Goal: Information Seeking & Learning: Learn about a topic

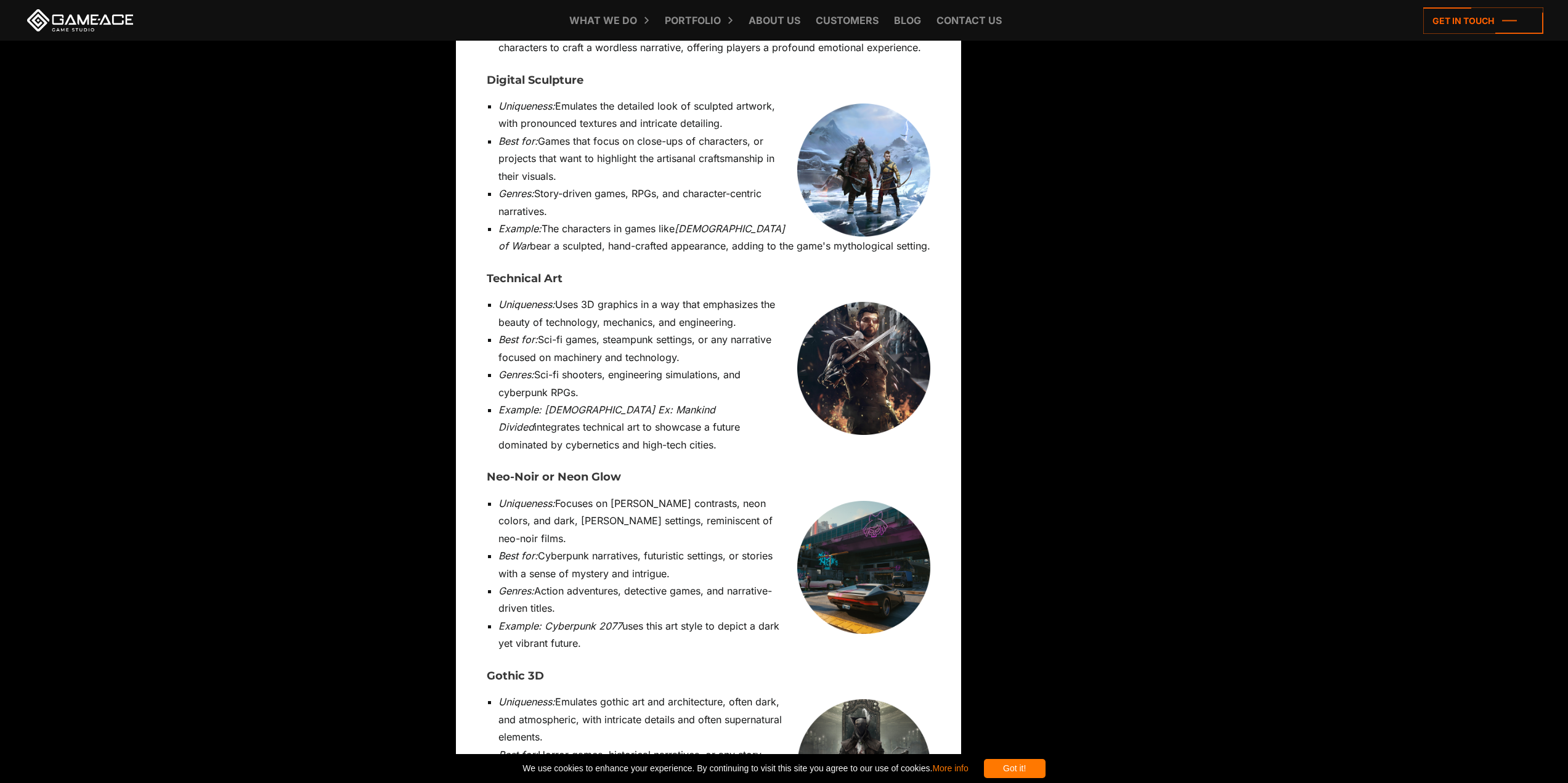
scroll to position [8623, 0]
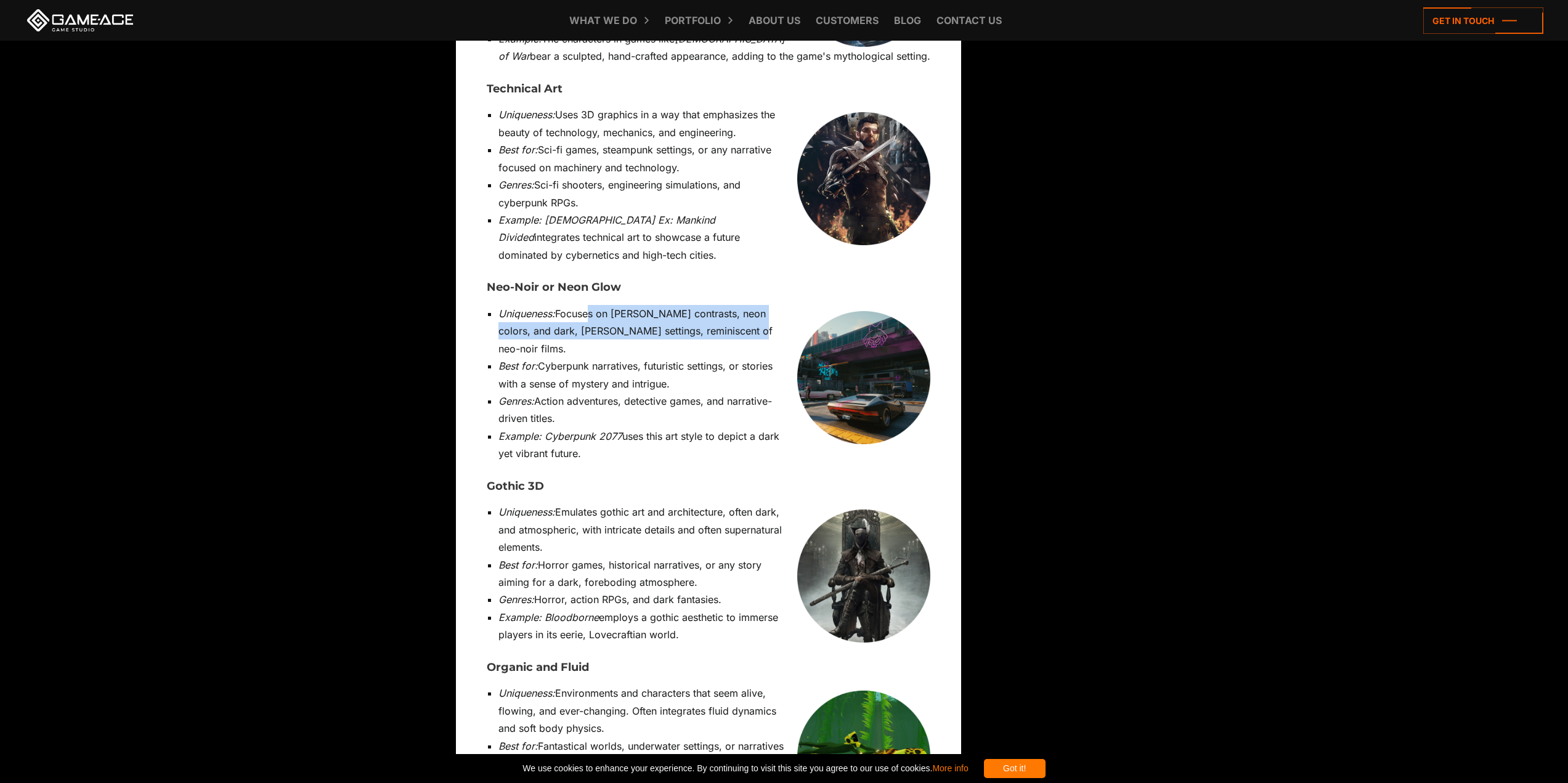
drag, startPoint x: 589, startPoint y: 147, endPoint x: 730, endPoint y: 170, distance: 142.9
click at [730, 305] on li "Uniqueness: Focuses on [PERSON_NAME] contrasts, neon colors, and dark, [PERSON_…" at bounding box center [714, 331] width 432 height 53
click at [747, 305] on li "Uniqueness: Focuses on [PERSON_NAME] contrasts, neon colors, and dark, [PERSON_…" at bounding box center [714, 331] width 432 height 53
drag, startPoint x: 514, startPoint y: 133, endPoint x: 495, endPoint y: 156, distance: 29.8
click at [495, 305] on ul "Uniqueness: Focuses on [PERSON_NAME] contrasts, neon colors, and dark, [PERSON_…" at bounding box center [708, 384] width 444 height 158
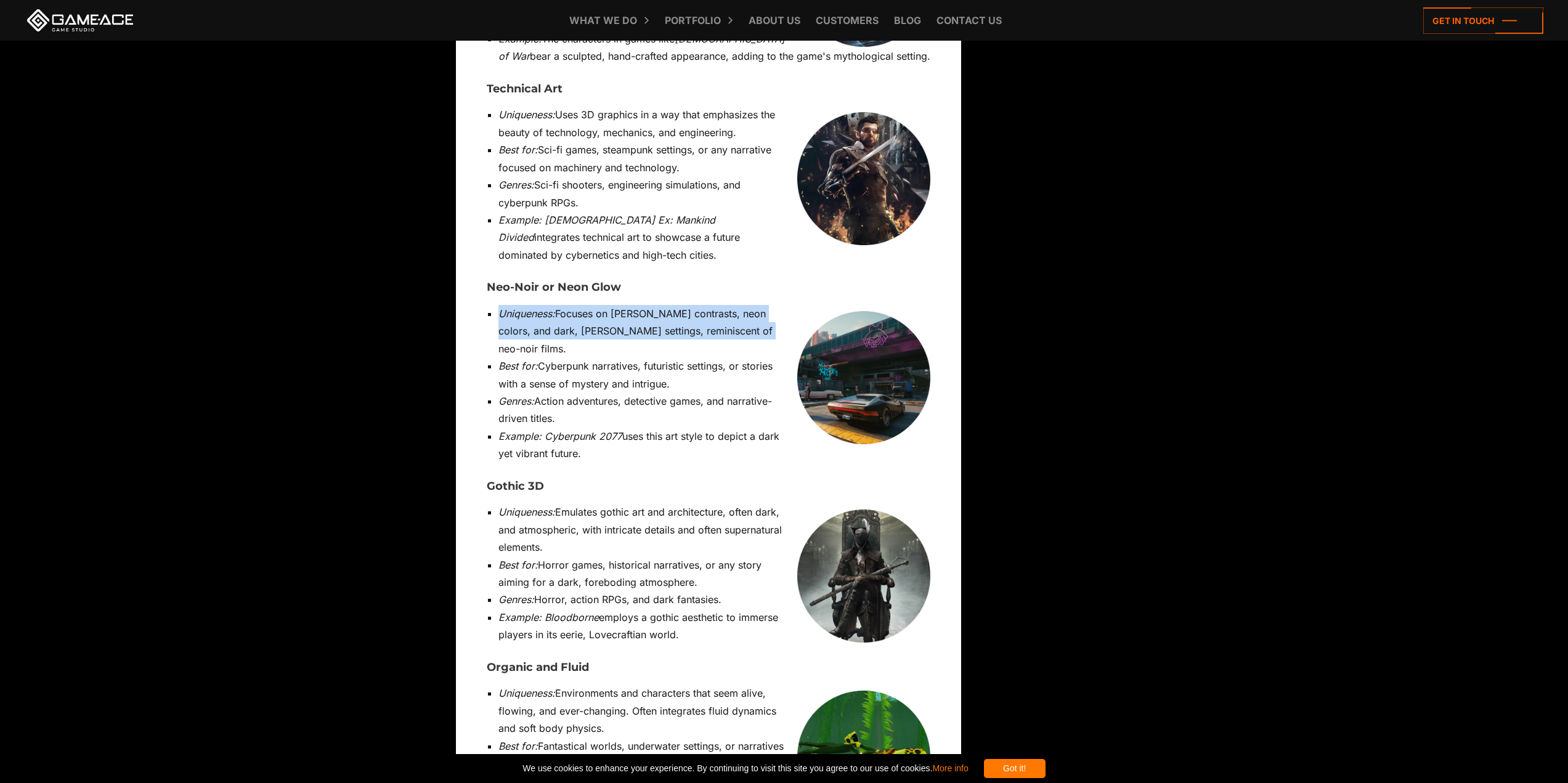
click at [495, 305] on ul "Uniqueness: Focuses on [PERSON_NAME] contrasts, neon colors, and dark, [PERSON_…" at bounding box center [708, 384] width 444 height 158
drag, startPoint x: 578, startPoint y: 149, endPoint x: 758, endPoint y: 173, distance: 181.6
click at [758, 305] on li "Uniqueness: Focuses on [PERSON_NAME] contrasts, neon colors, and dark, [PERSON_…" at bounding box center [714, 331] width 432 height 53
drag, startPoint x: 754, startPoint y: 193, endPoint x: 738, endPoint y: 269, distance: 77.7
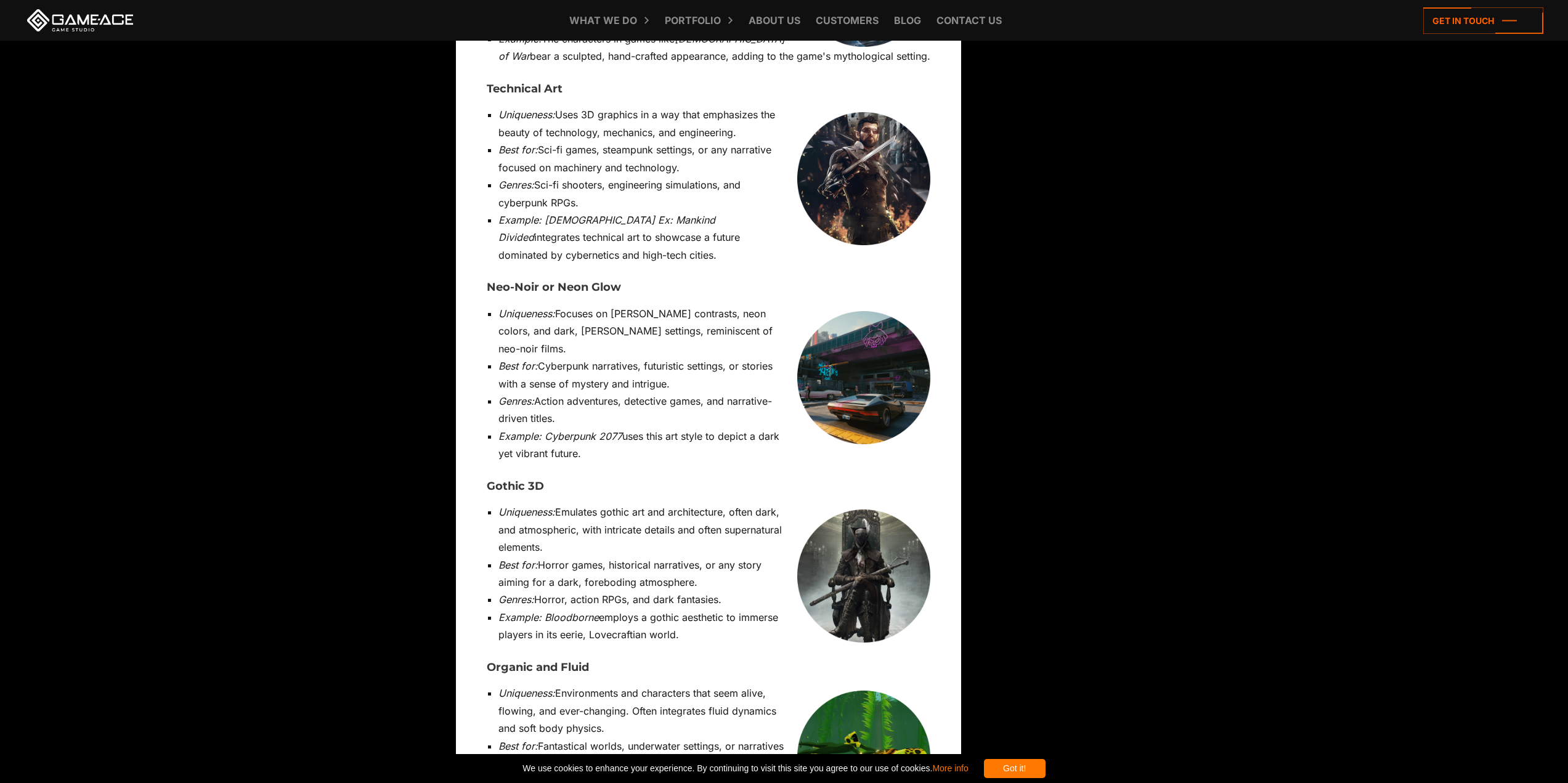
click at [738, 305] on ul "Uniqueness: Focuses on [PERSON_NAME] contrasts, neon colors, and dark, [PERSON_…" at bounding box center [708, 384] width 444 height 158
click at [741, 427] on li "Example: Cyberpunk 2077 uses this art style to depict a dark yet vibrant future." at bounding box center [714, 444] width 432 height 35
click at [742, 427] on li "Example: Cyberpunk 2077 uses this art style to depict a dark yet vibrant future." at bounding box center [714, 444] width 432 height 35
drag, startPoint x: 741, startPoint y: 277, endPoint x: 686, endPoint y: 151, distance: 137.5
click at [687, 305] on ul "Uniqueness: Focuses on [PERSON_NAME] contrasts, neon colors, and dark, [PERSON_…" at bounding box center [708, 384] width 444 height 158
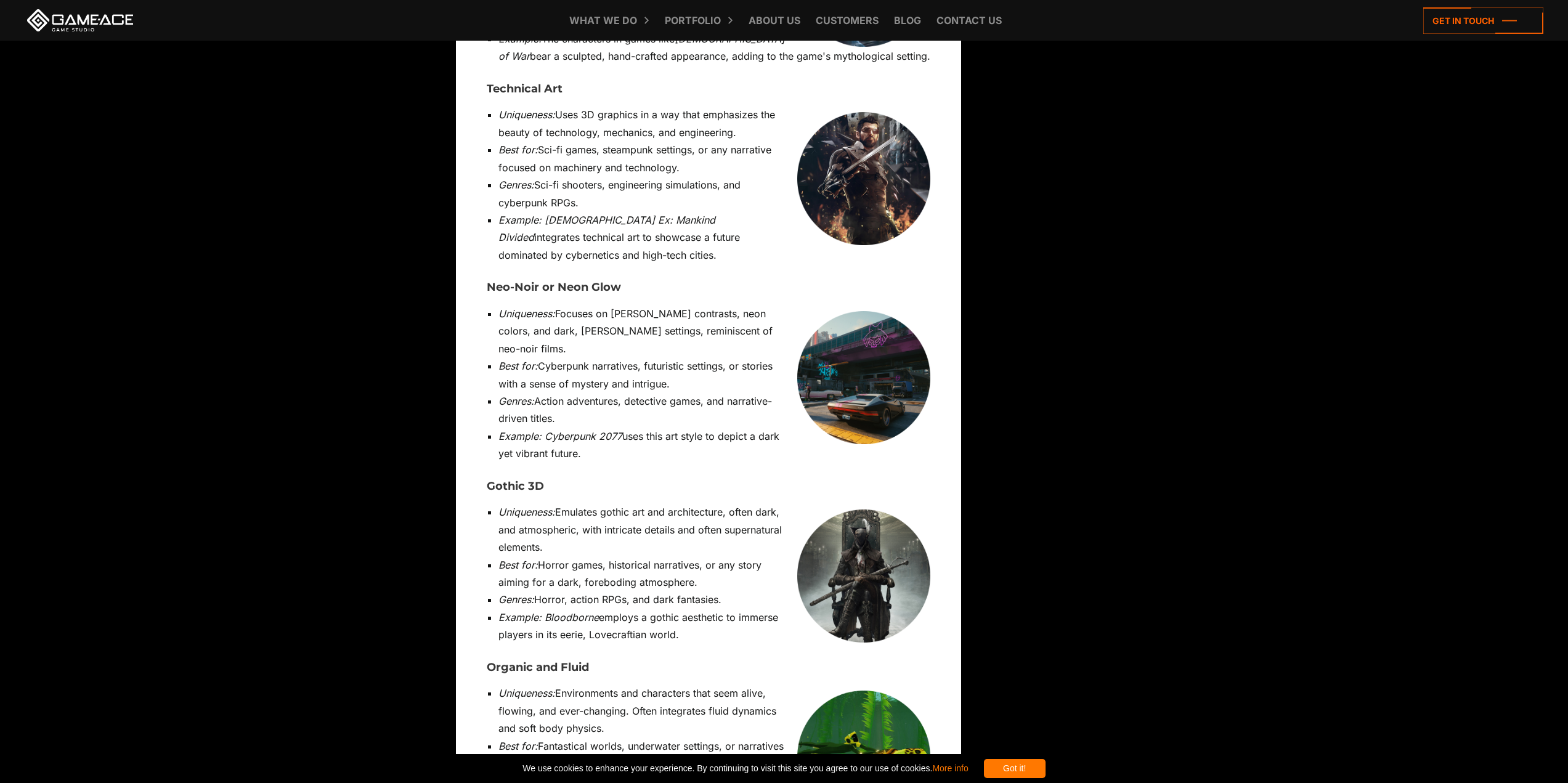
click at [686, 305] on li "Uniqueness: Focuses on [PERSON_NAME] contrasts, neon colors, and dark, [PERSON_…" at bounding box center [714, 331] width 432 height 53
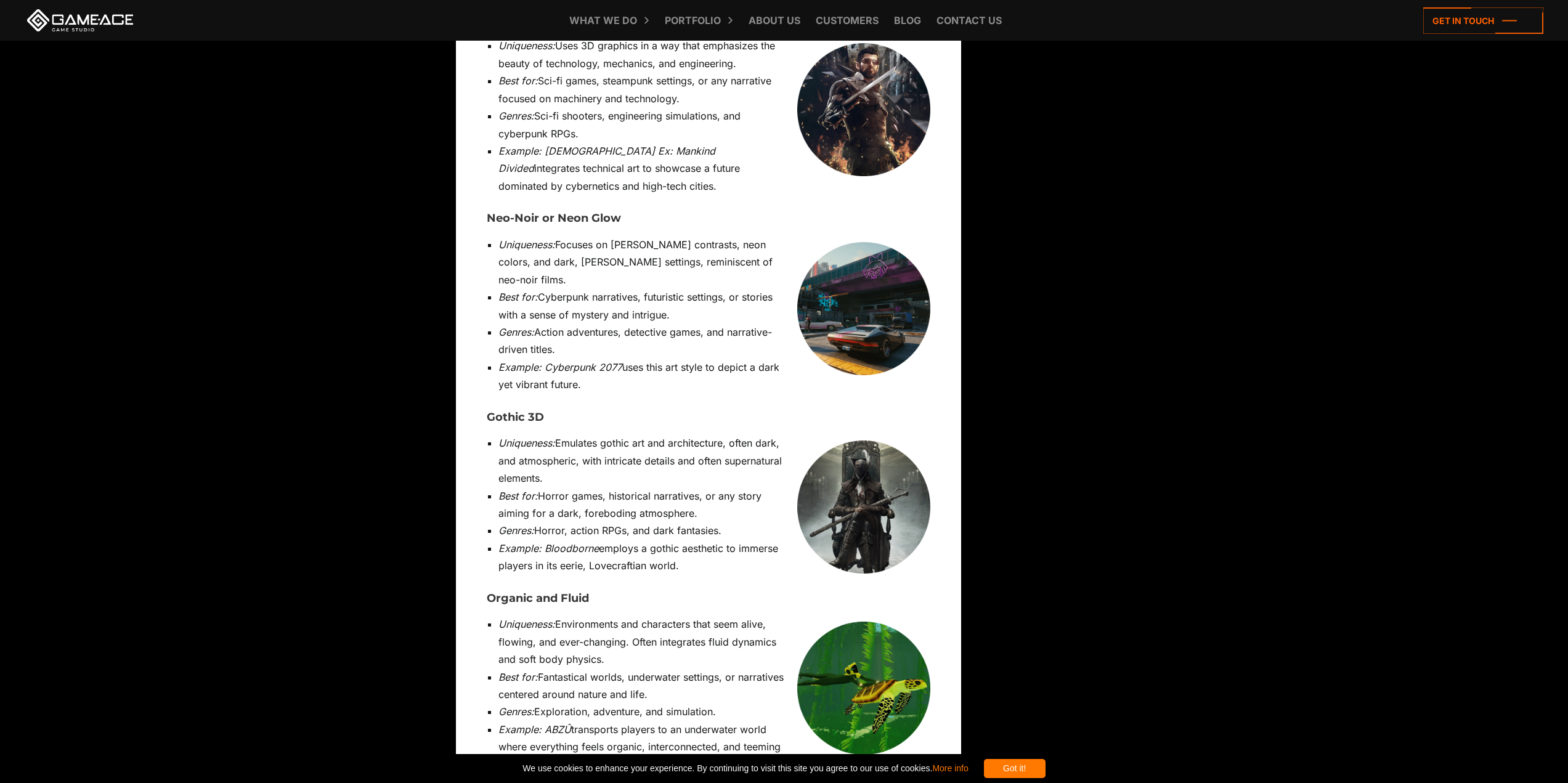
scroll to position [8993, 0]
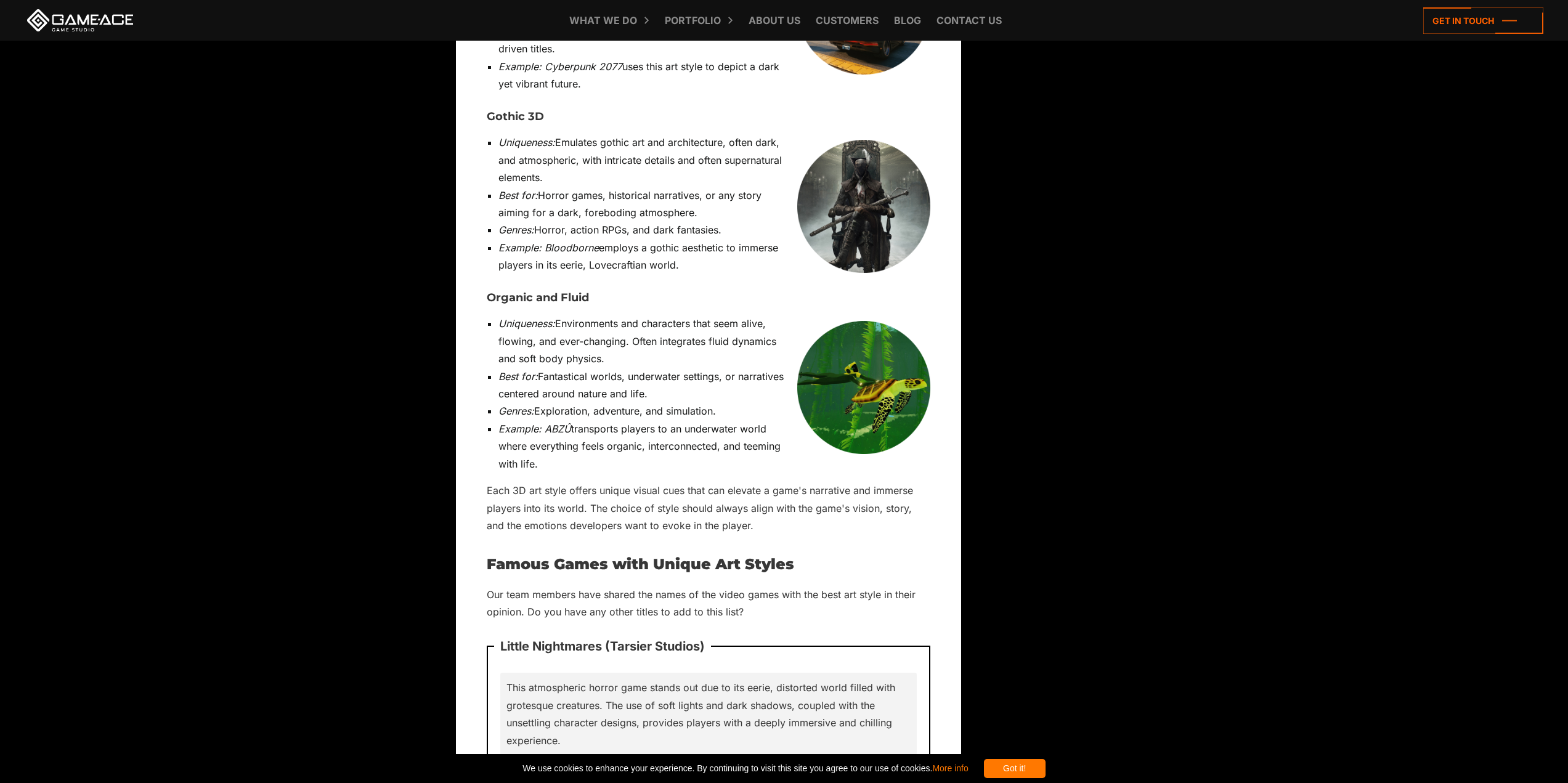
drag, startPoint x: 694, startPoint y: 152, endPoint x: 734, endPoint y: 286, distance: 139.8
click at [737, 420] on li "Example: ABZÛ transports players to an underwater world where everything feels …" at bounding box center [714, 446] width 432 height 53
click at [708, 368] on li "Best for: Fantastical worlds, underwater settings, or narratives centered aroun…" at bounding box center [714, 385] width 432 height 35
drag, startPoint x: 694, startPoint y: 199, endPoint x: 755, endPoint y: 298, distance: 116.3
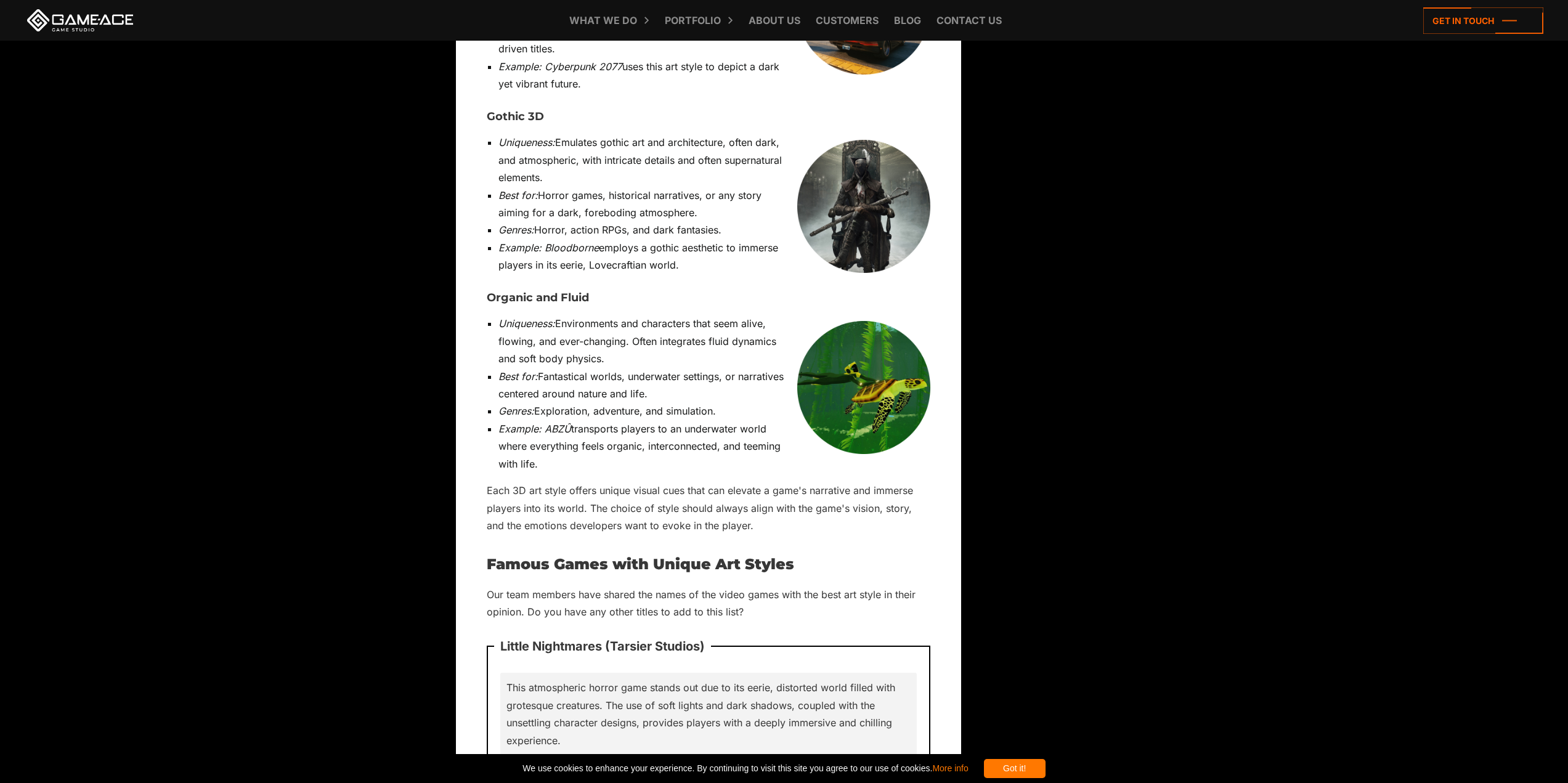
click at [746, 315] on ul "Uniqueness: Environments and characters that seem alive, flowing, and ever-chan…" at bounding box center [708, 393] width 444 height 158
click at [755, 420] on li "Example: ABZÛ transports players to an underwater world where everything feels …" at bounding box center [714, 446] width 432 height 53
